Goal: Task Accomplishment & Management: Manage account settings

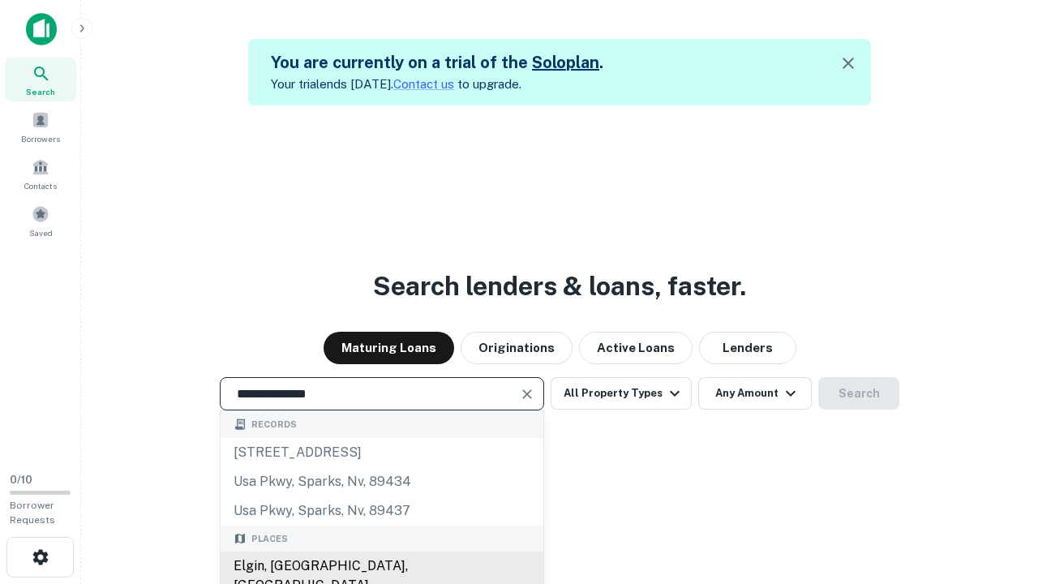
click at [381, 566] on div "Elgin, [GEOGRAPHIC_DATA], [GEOGRAPHIC_DATA]" at bounding box center [382, 575] width 323 height 49
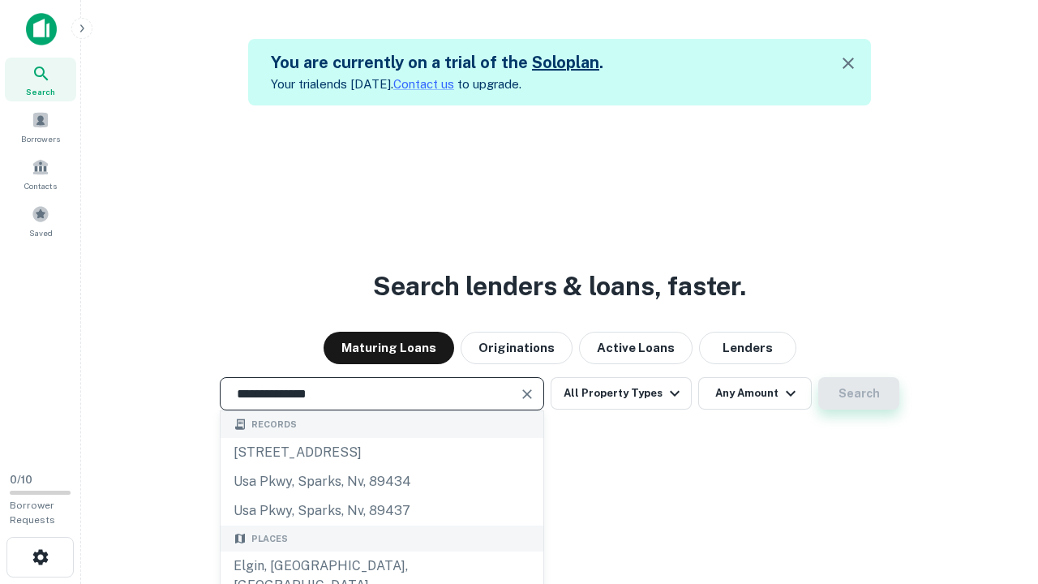
type input "**********"
click at [859, 393] on button "Search" at bounding box center [858, 393] width 81 height 32
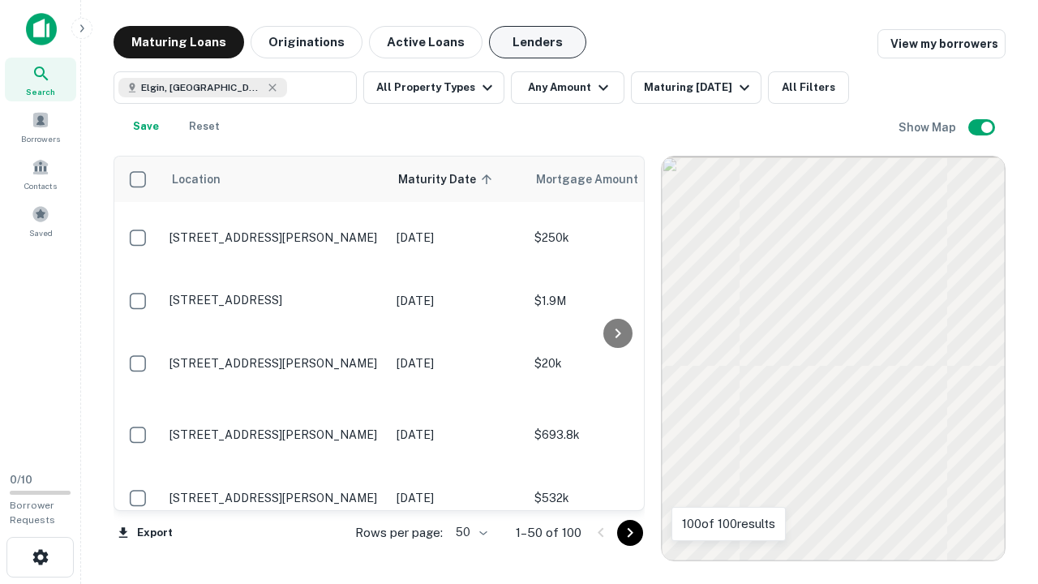
click at [538, 42] on button "Lenders" at bounding box center [537, 42] width 97 height 32
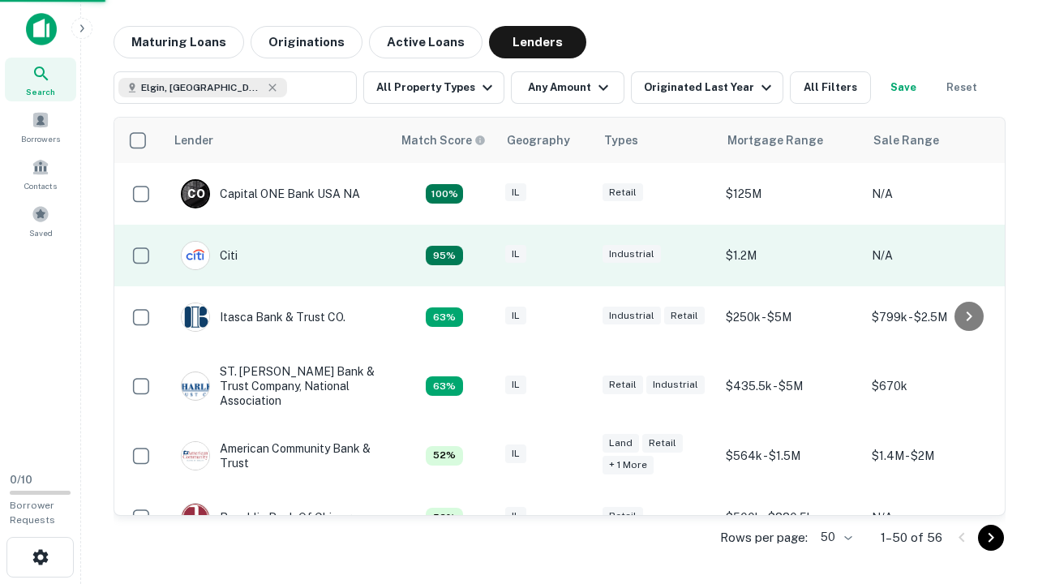
click at [576, 255] on div "IL" at bounding box center [545, 256] width 81 height 22
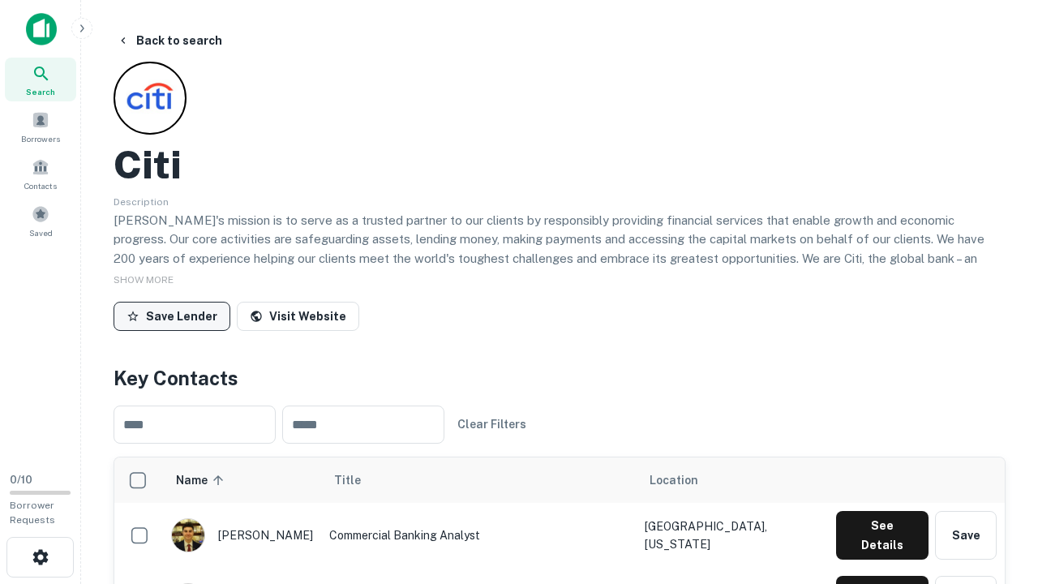
click at [172, 315] on button "Save Lender" at bounding box center [172, 316] width 117 height 29
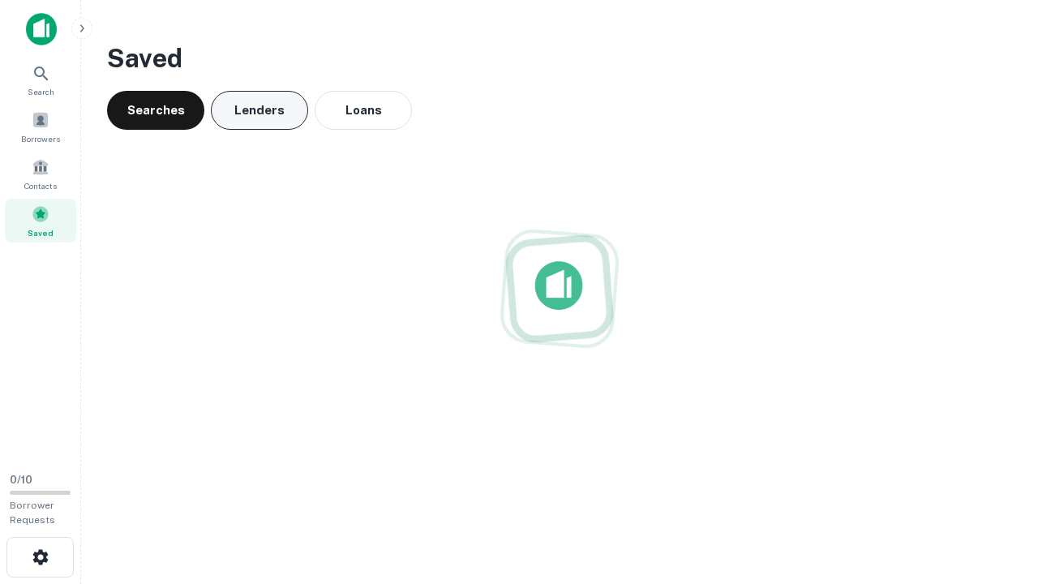
click at [260, 110] on button "Lenders" at bounding box center [259, 110] width 97 height 39
